Goal: Transaction & Acquisition: Purchase product/service

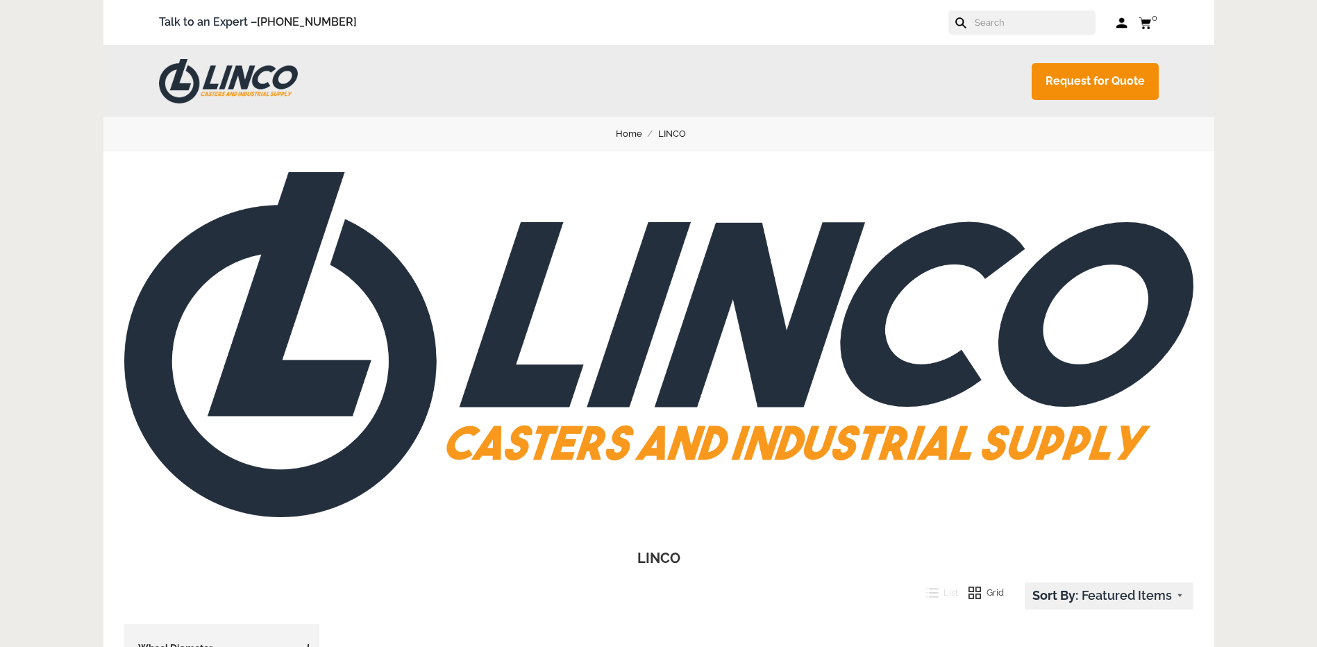
click at [1057, 21] on input "text" at bounding box center [1035, 22] width 122 height 24
paste input "4.05109.839.EN.BRK7.SEAL"
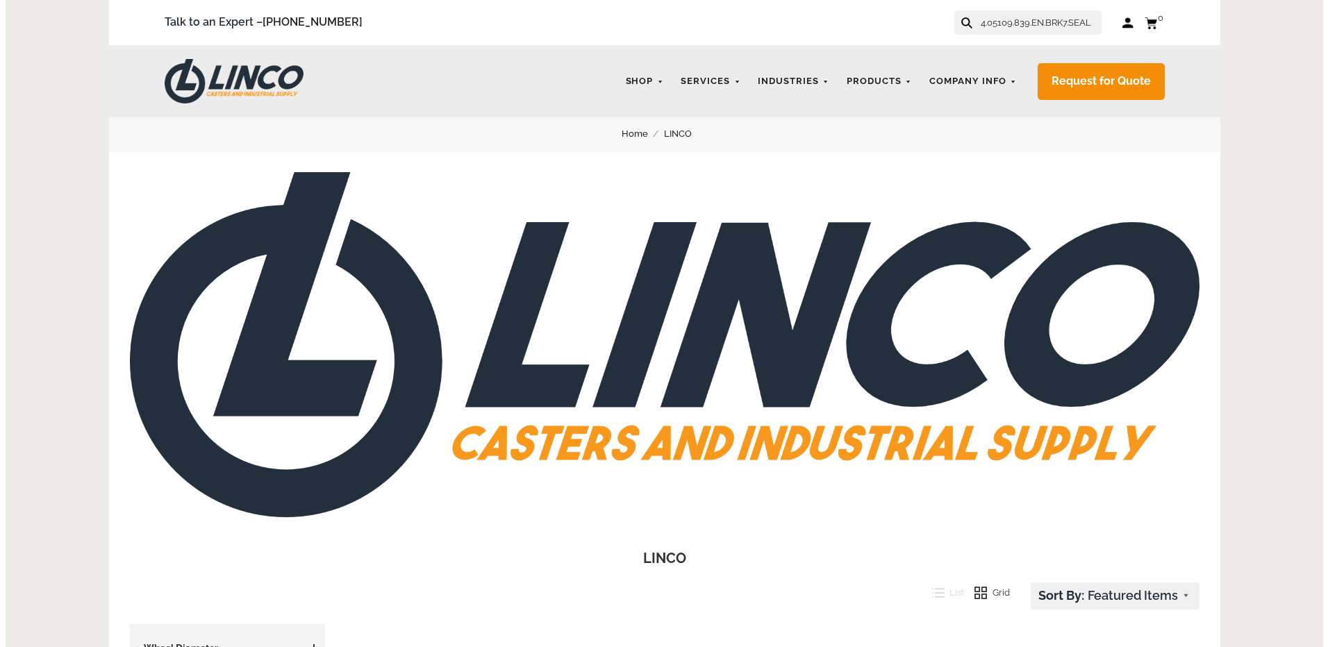
scroll to position [0, 5]
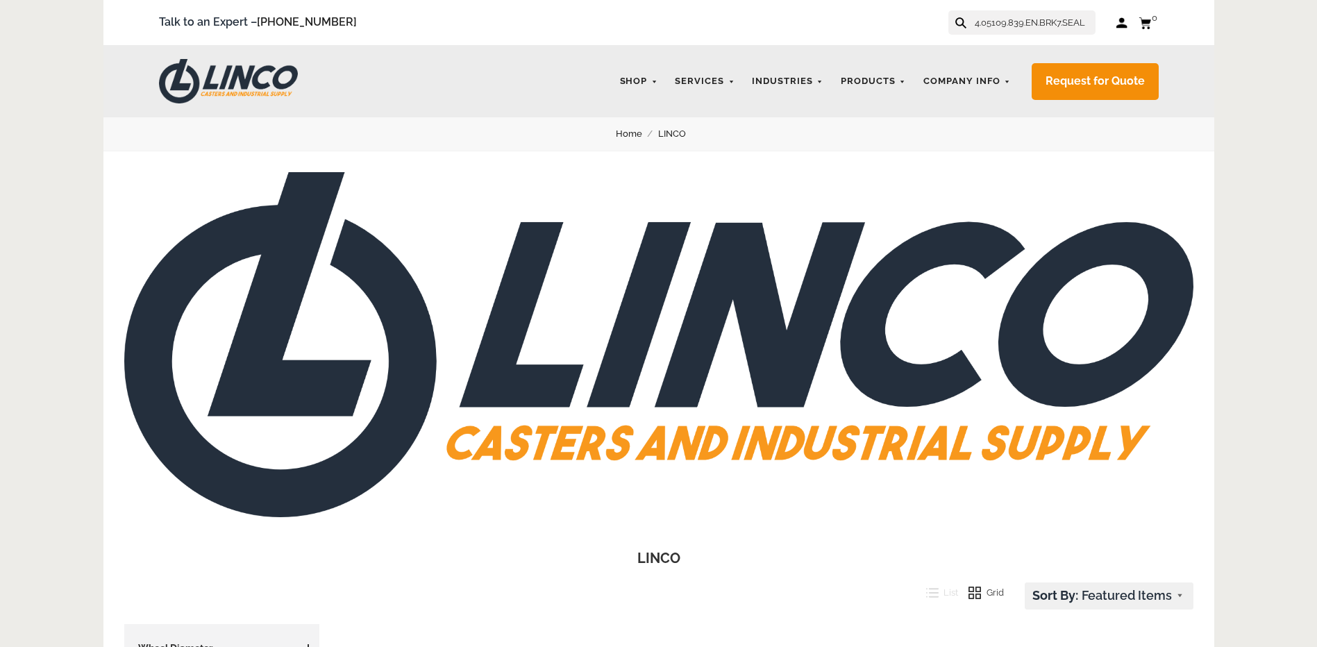
type input "4.05109.839.EN.BRK7.SEAL"
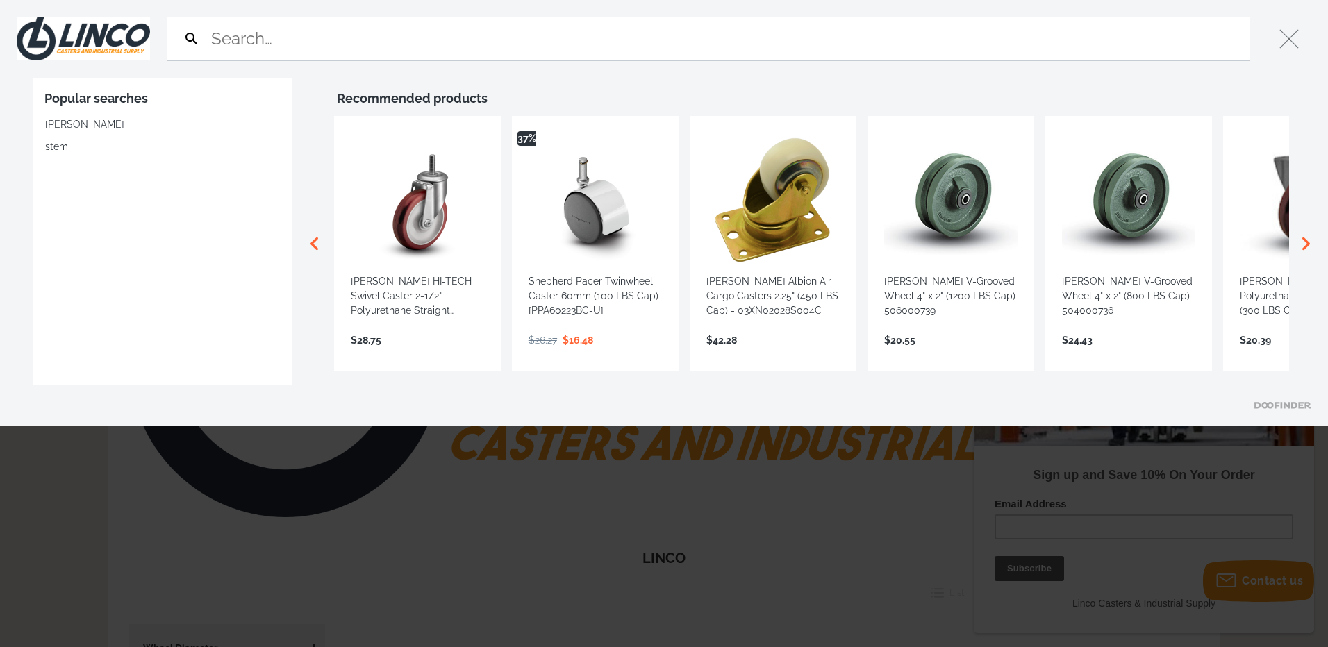
click at [1057, 21] on input "Search" at bounding box center [726, 39] width 1036 height 44
type input "4.05109.839.EN.BRK7.SEAL"
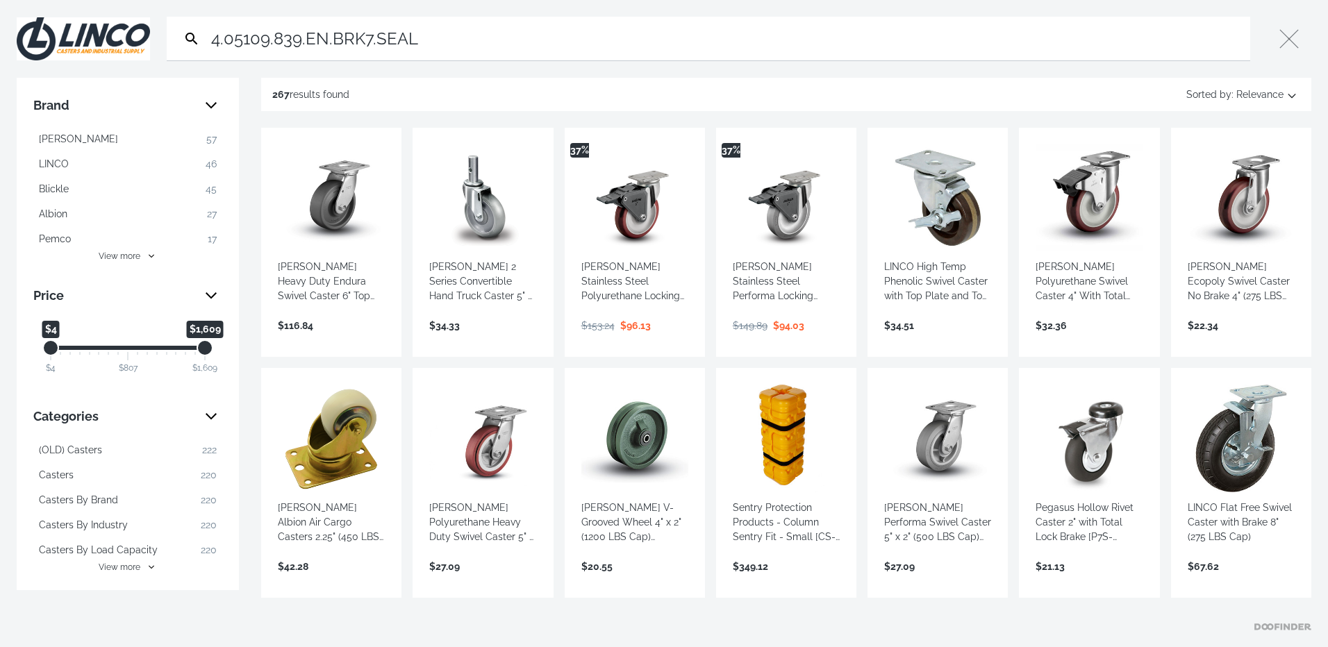
click at [477, 18] on input "4.05109.839.EN.BRK7.SEAL" at bounding box center [726, 39] width 1036 height 44
click at [462, 47] on input "4.05109.839.EN.BRK7.SEAL" at bounding box center [726, 39] width 1036 height 44
drag, startPoint x: 433, startPoint y: 41, endPoint x: 375, endPoint y: 47, distance: 58.7
click at [375, 47] on input "4.05109.839.EN.BRK7.SEAL" at bounding box center [726, 39] width 1036 height 44
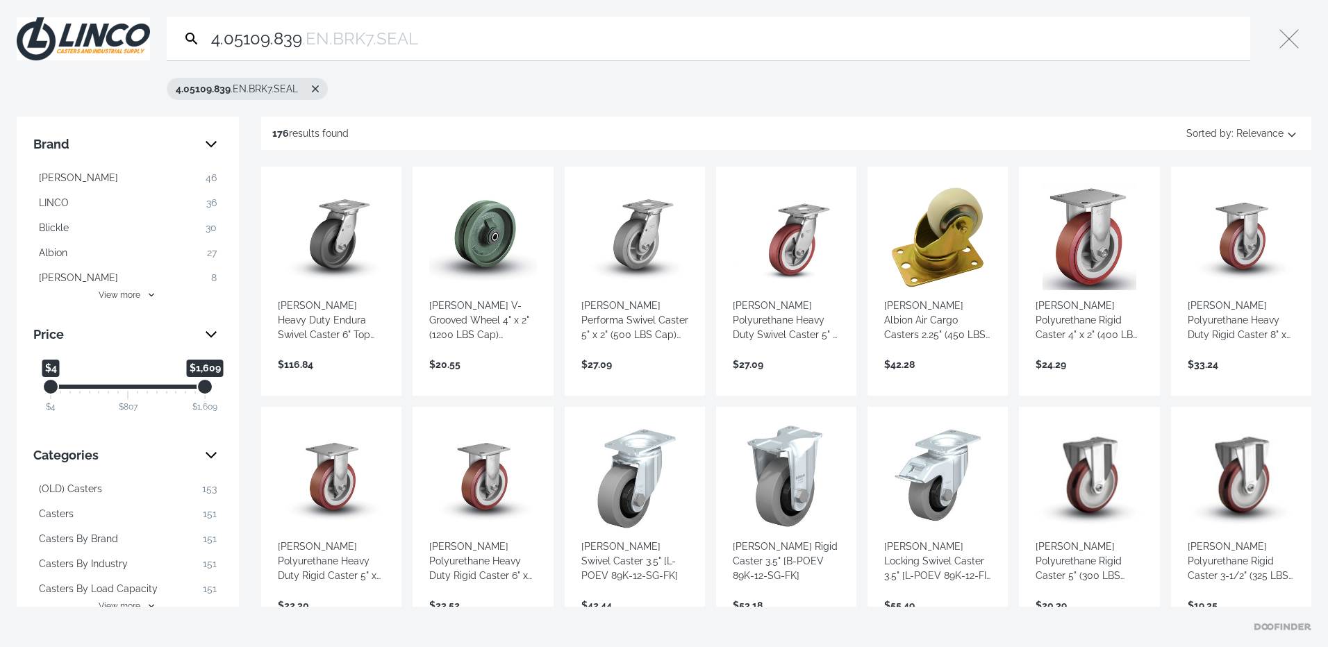
type input "4.05109.839"
click at [378, 379] on link "View more →" at bounding box center [331, 379] width 107 height 0
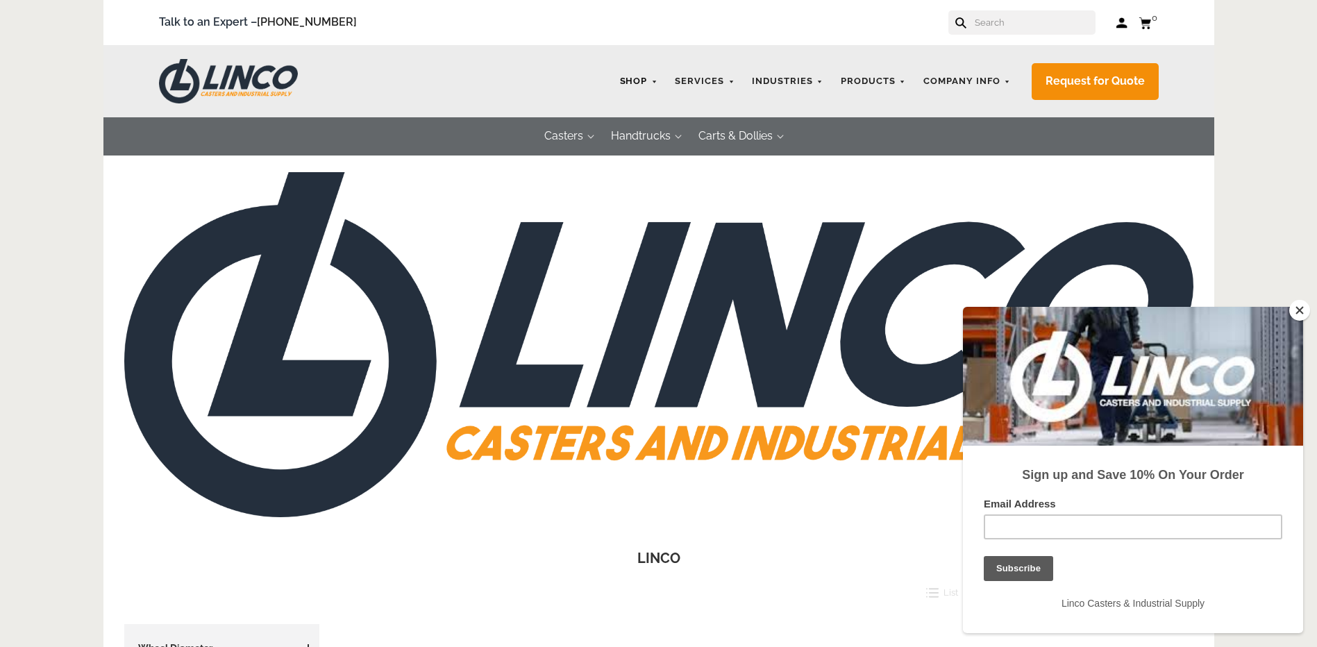
click at [660, 81] on link "Shop" at bounding box center [639, 81] width 52 height 27
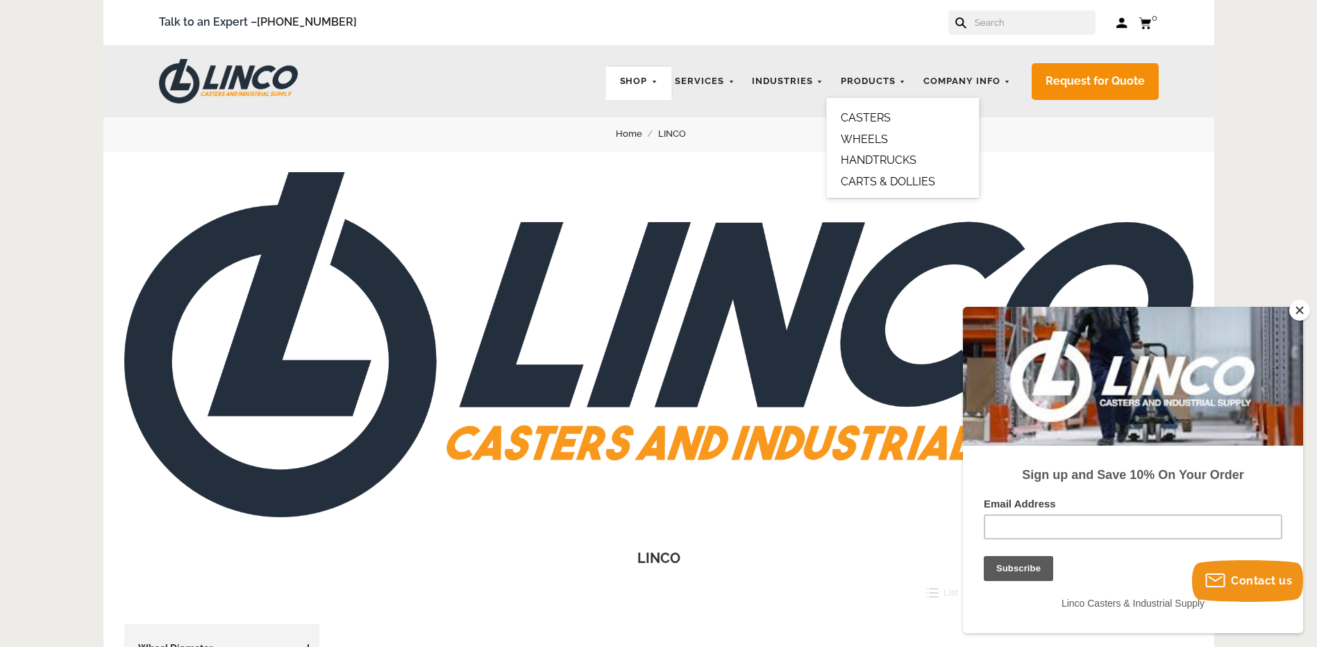
click at [876, 113] on link "CASTERS" at bounding box center [866, 117] width 50 height 13
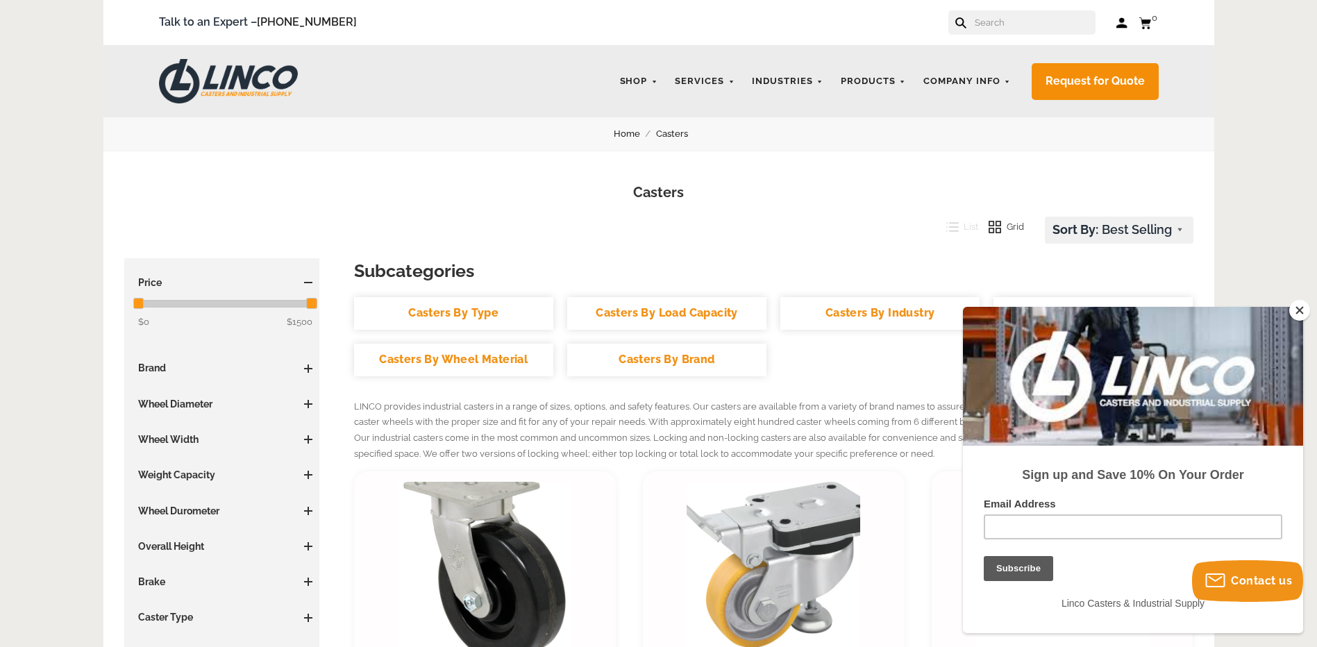
click at [1301, 313] on button "Close" at bounding box center [1299, 310] width 21 height 21
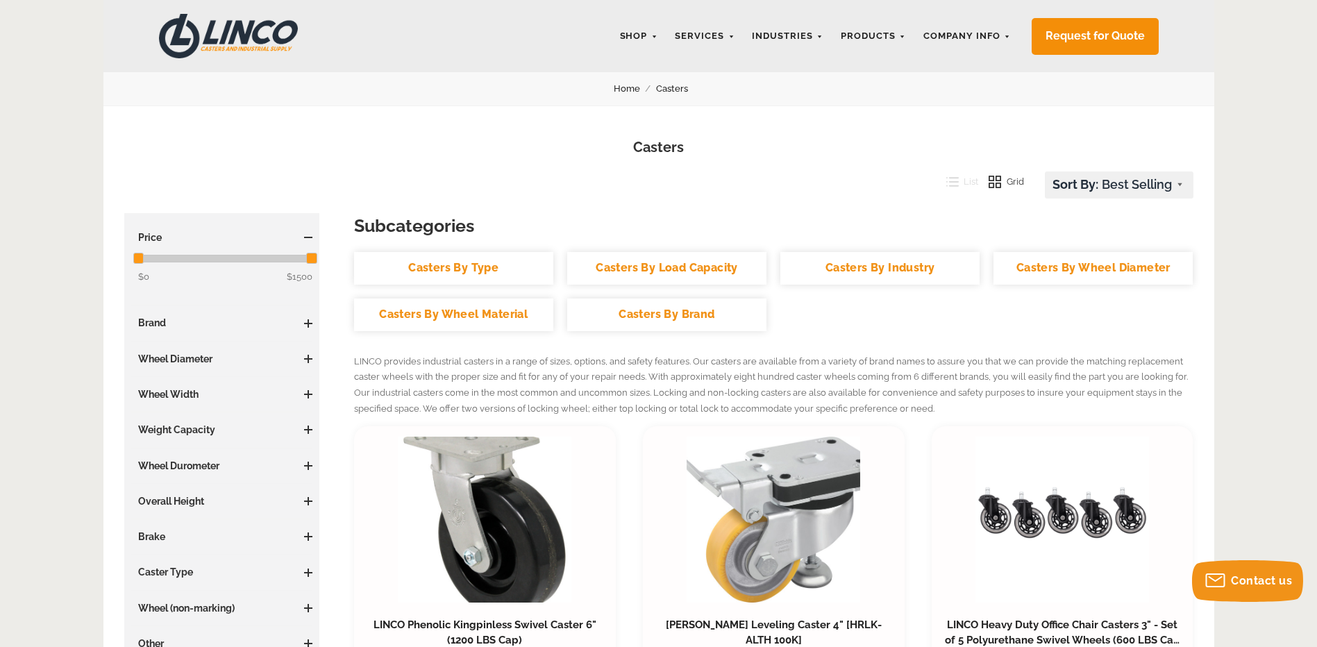
scroll to position [69, 0]
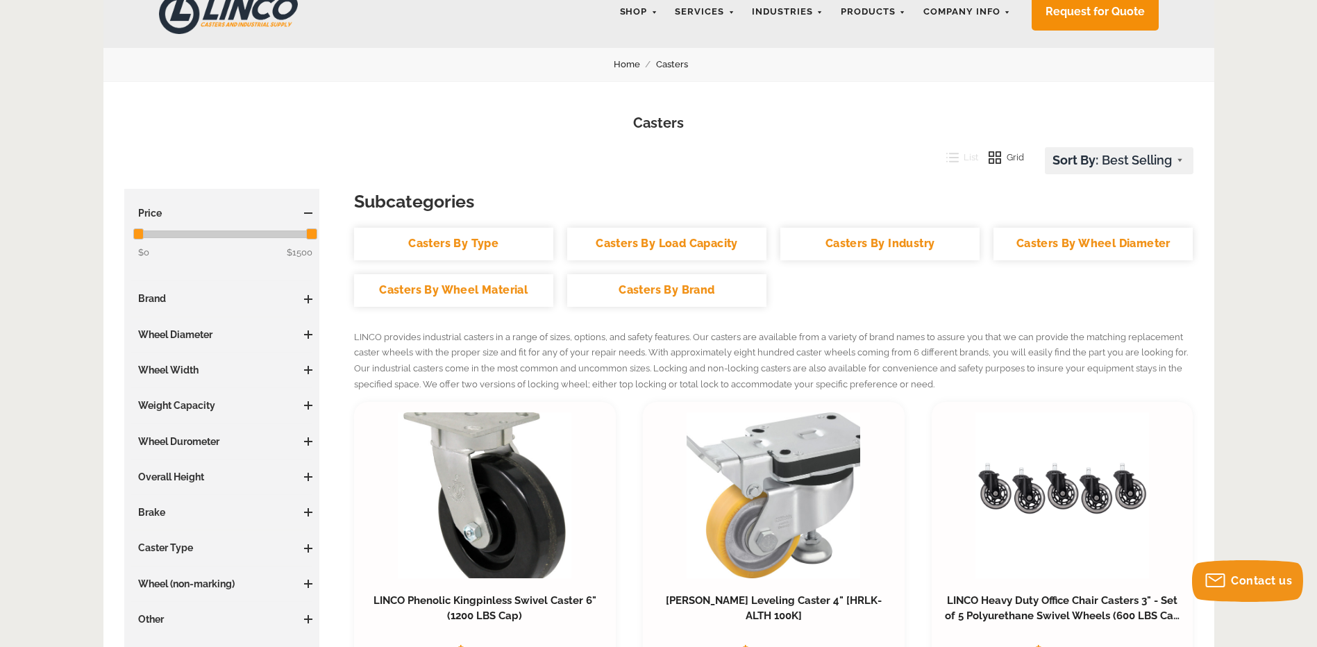
click at [1066, 243] on link "Casters By Wheel Diameter" at bounding box center [1093, 244] width 199 height 33
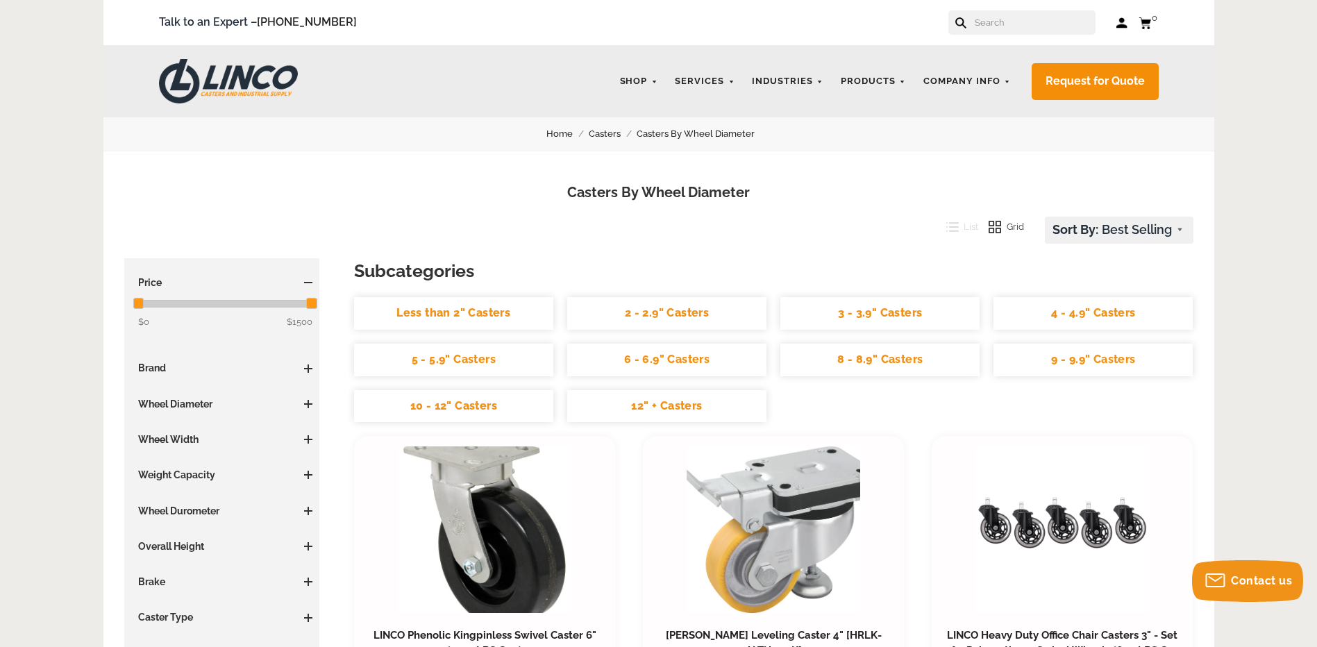
click at [469, 367] on link "5 - 5.9" Casters" at bounding box center [453, 360] width 199 height 33
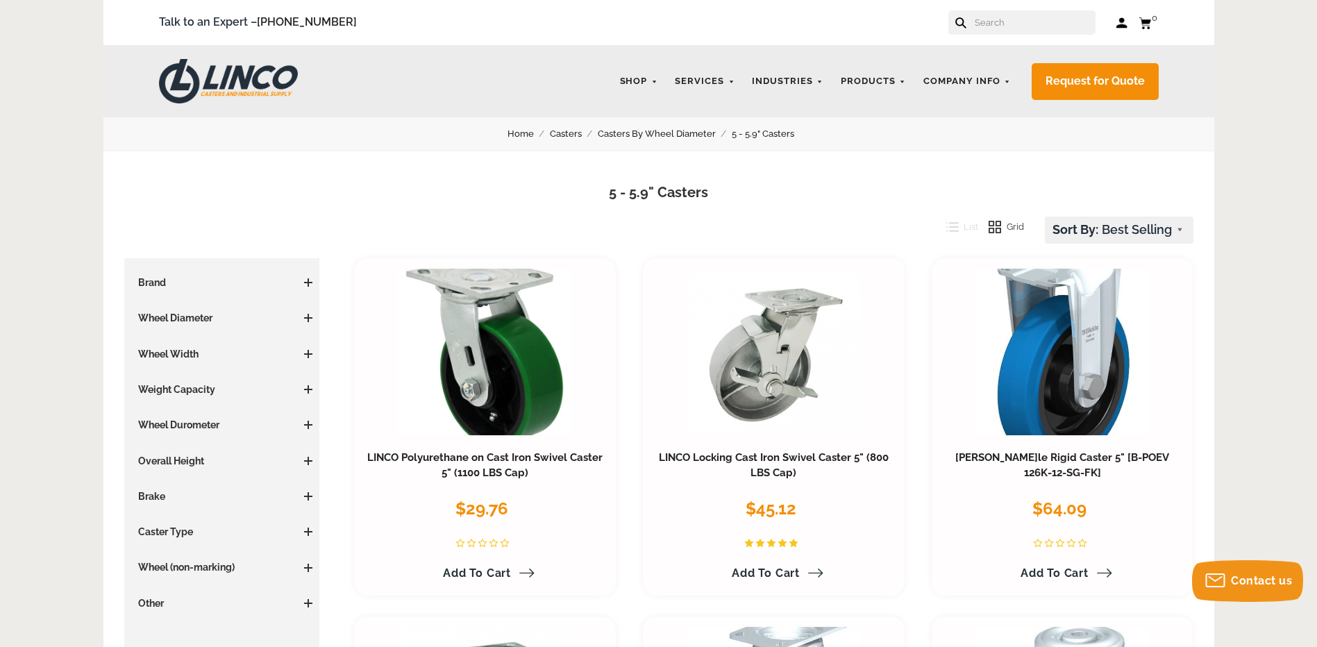
drag, startPoint x: 241, startPoint y: 369, endPoint x: 239, endPoint y: 173, distance: 196.5
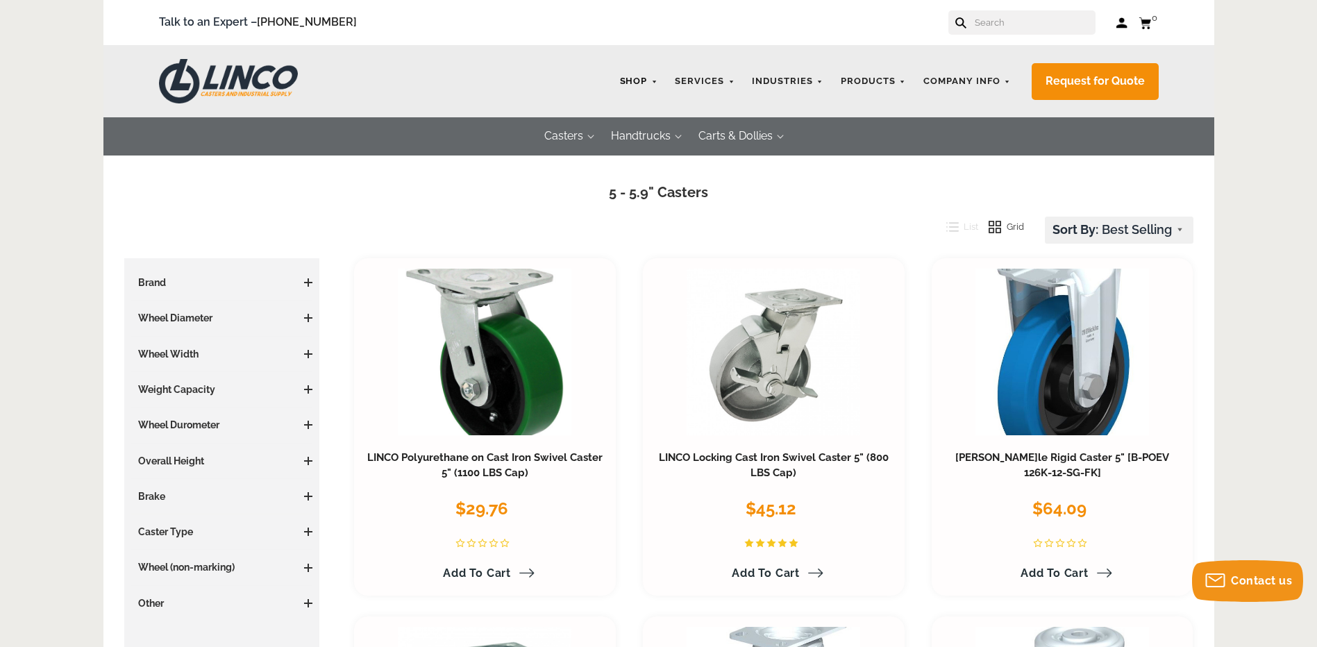
click at [647, 85] on link "Shop" at bounding box center [639, 81] width 52 height 27
